Goal: Find specific page/section: Find specific page/section

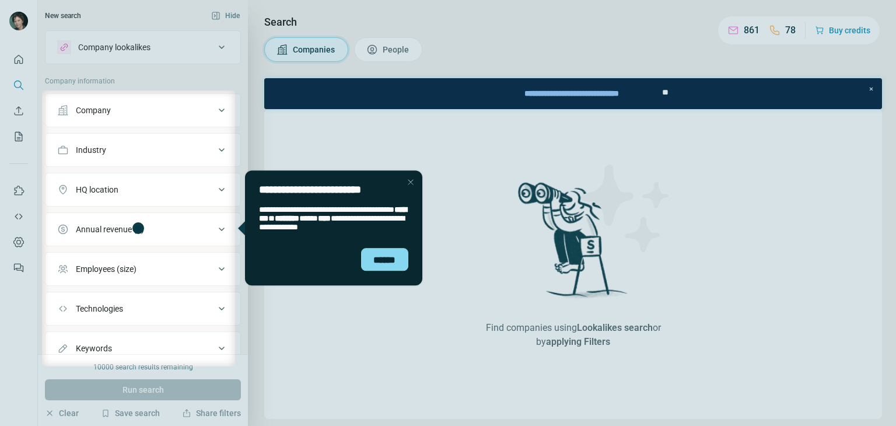
click at [406, 177] on div "Close Step" at bounding box center [410, 182] width 14 height 14
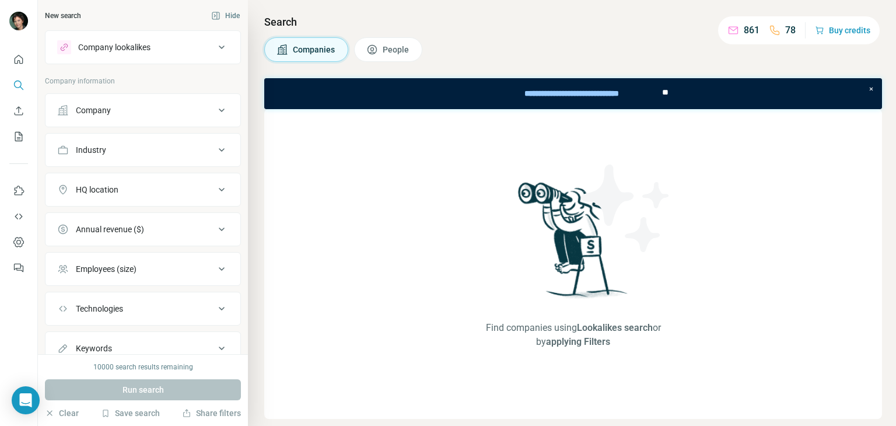
click at [391, 46] on span "People" at bounding box center [396, 50] width 27 height 12
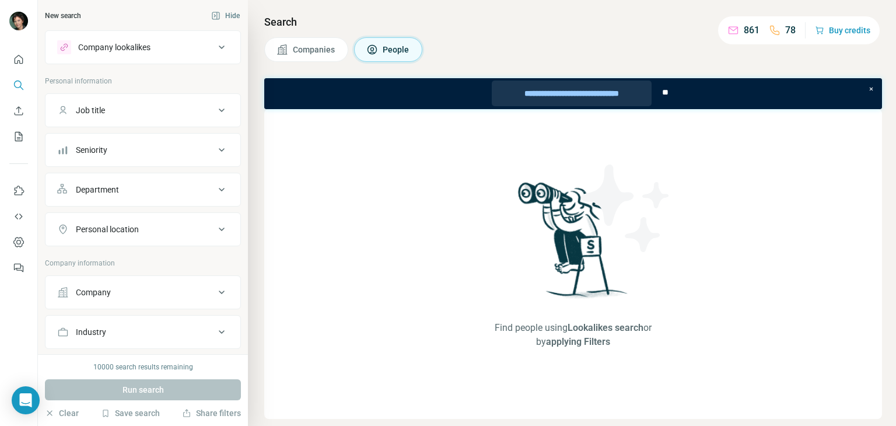
click at [590, 96] on div "**********" at bounding box center [572, 94] width 160 height 26
